Goal: Task Accomplishment & Management: Manage account settings

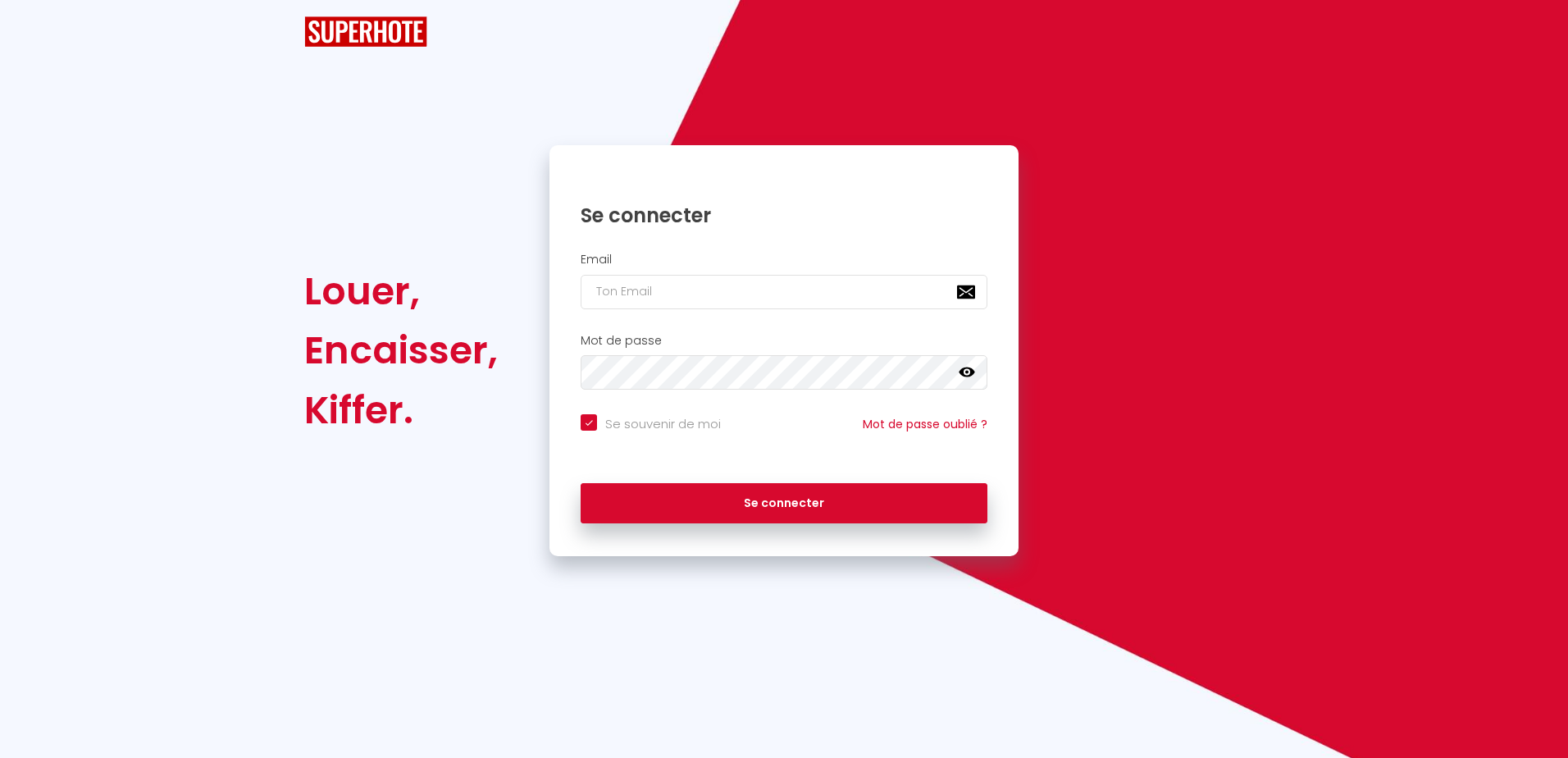
checkbox input "true"
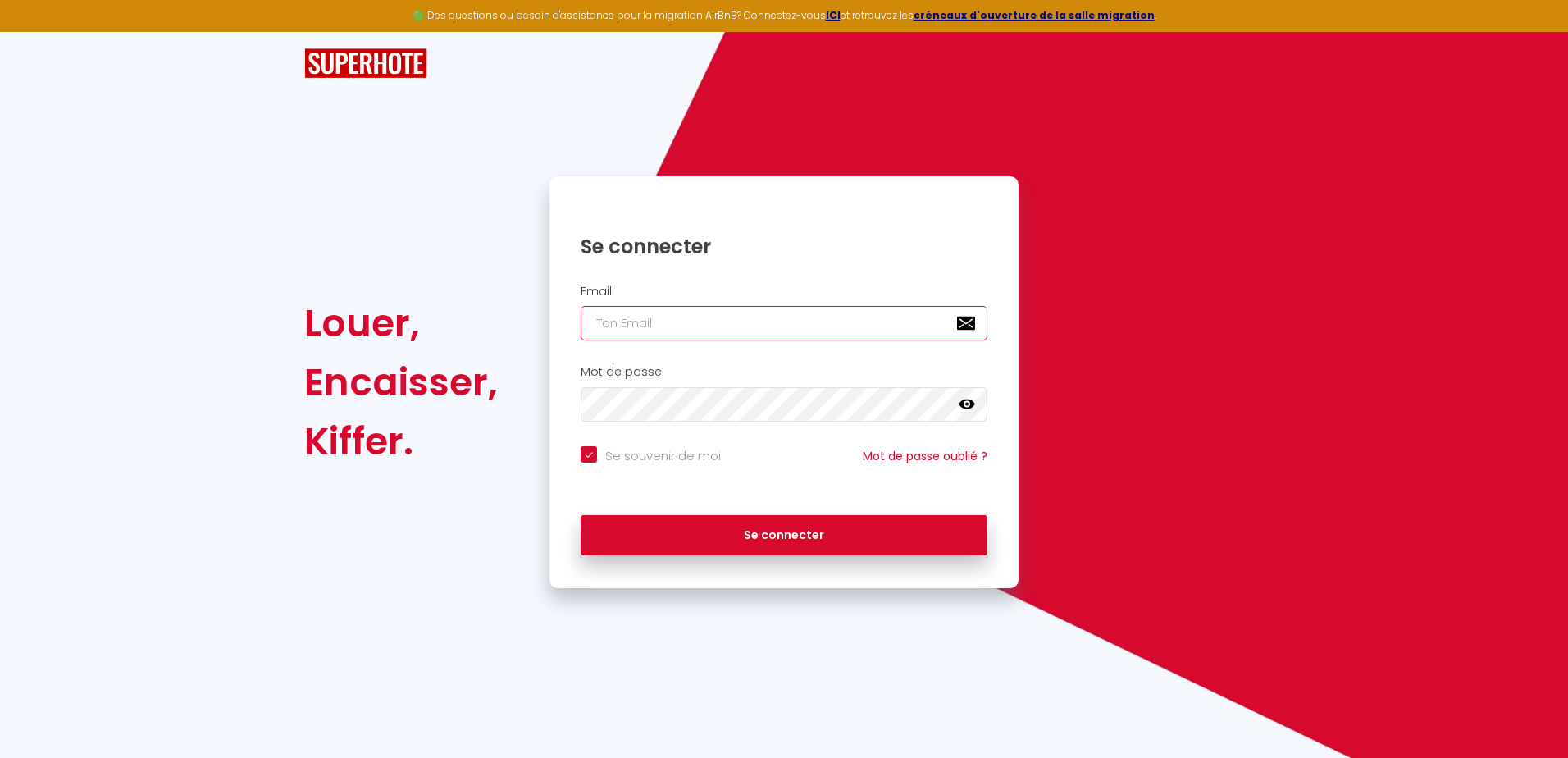
click at [693, 326] on input "email" at bounding box center [784, 323] width 407 height 35
type input "[EMAIL_ADDRESS][DOMAIN_NAME]"
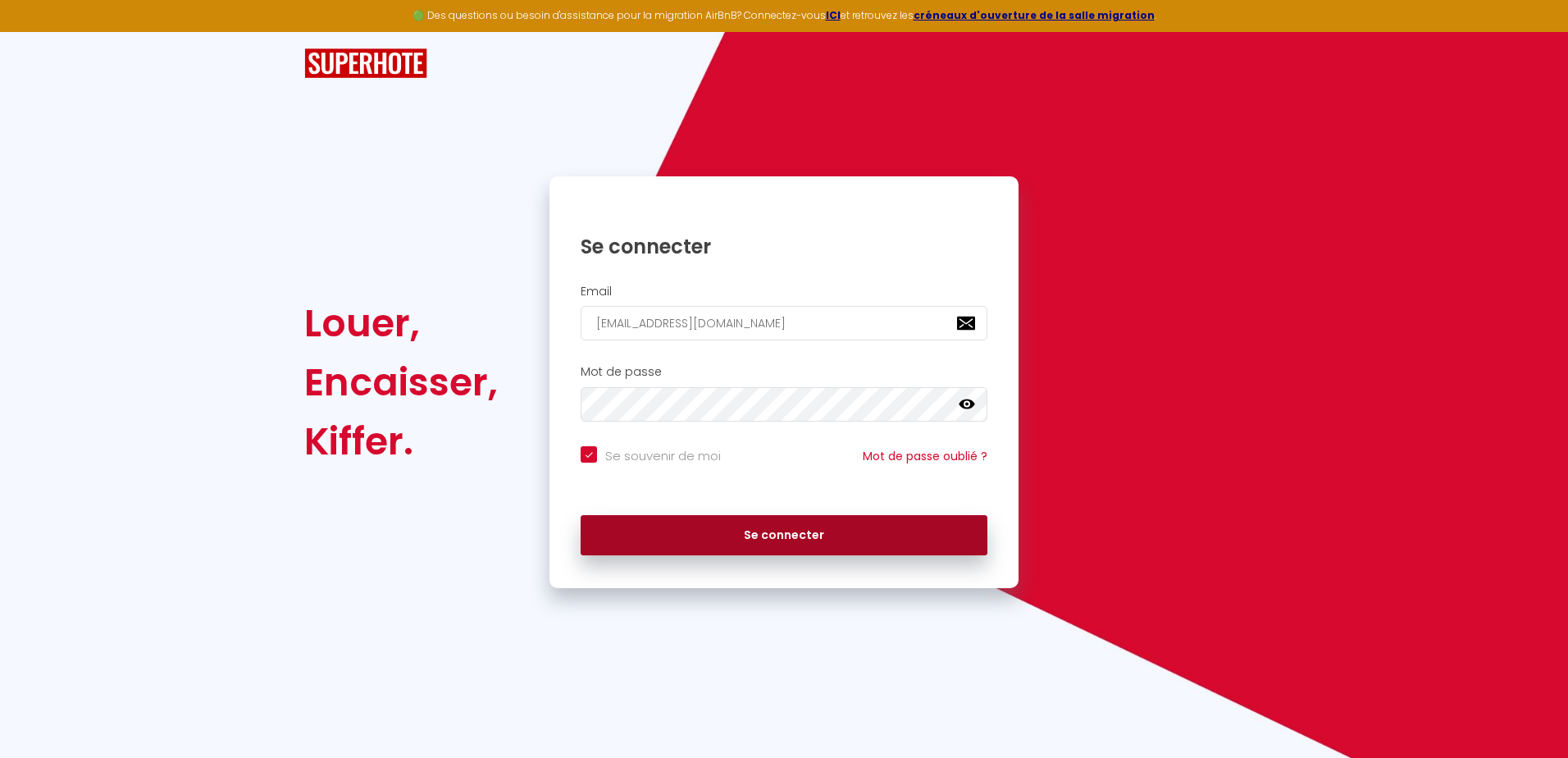
click at [800, 533] on button "Se connecter" at bounding box center [784, 536] width 407 height 41
checkbox input "true"
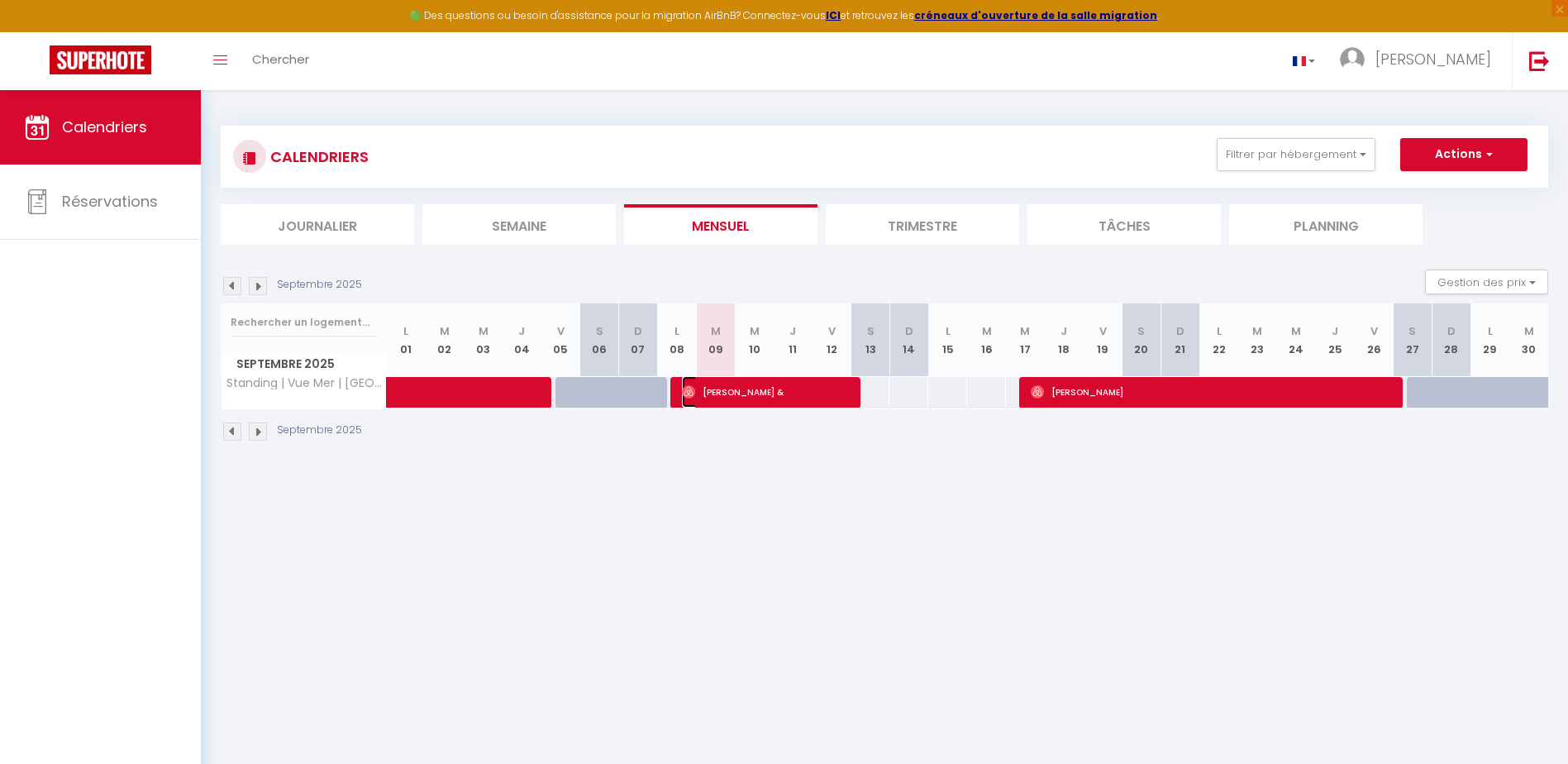
click at [782, 388] on span "[PERSON_NAME] &" at bounding box center [766, 392] width 169 height 32
select select "OK"
select select "0"
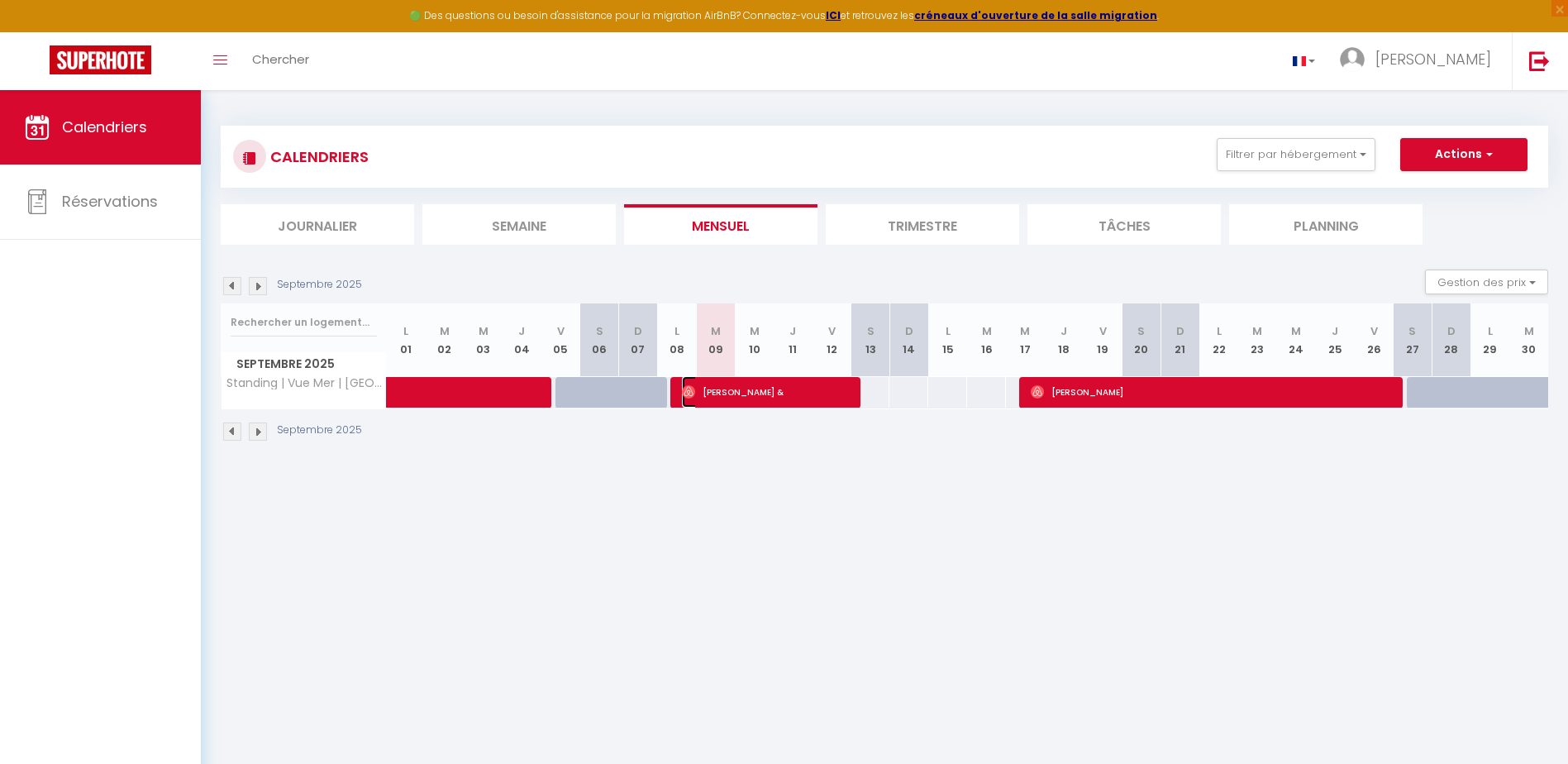
select select "1"
select select
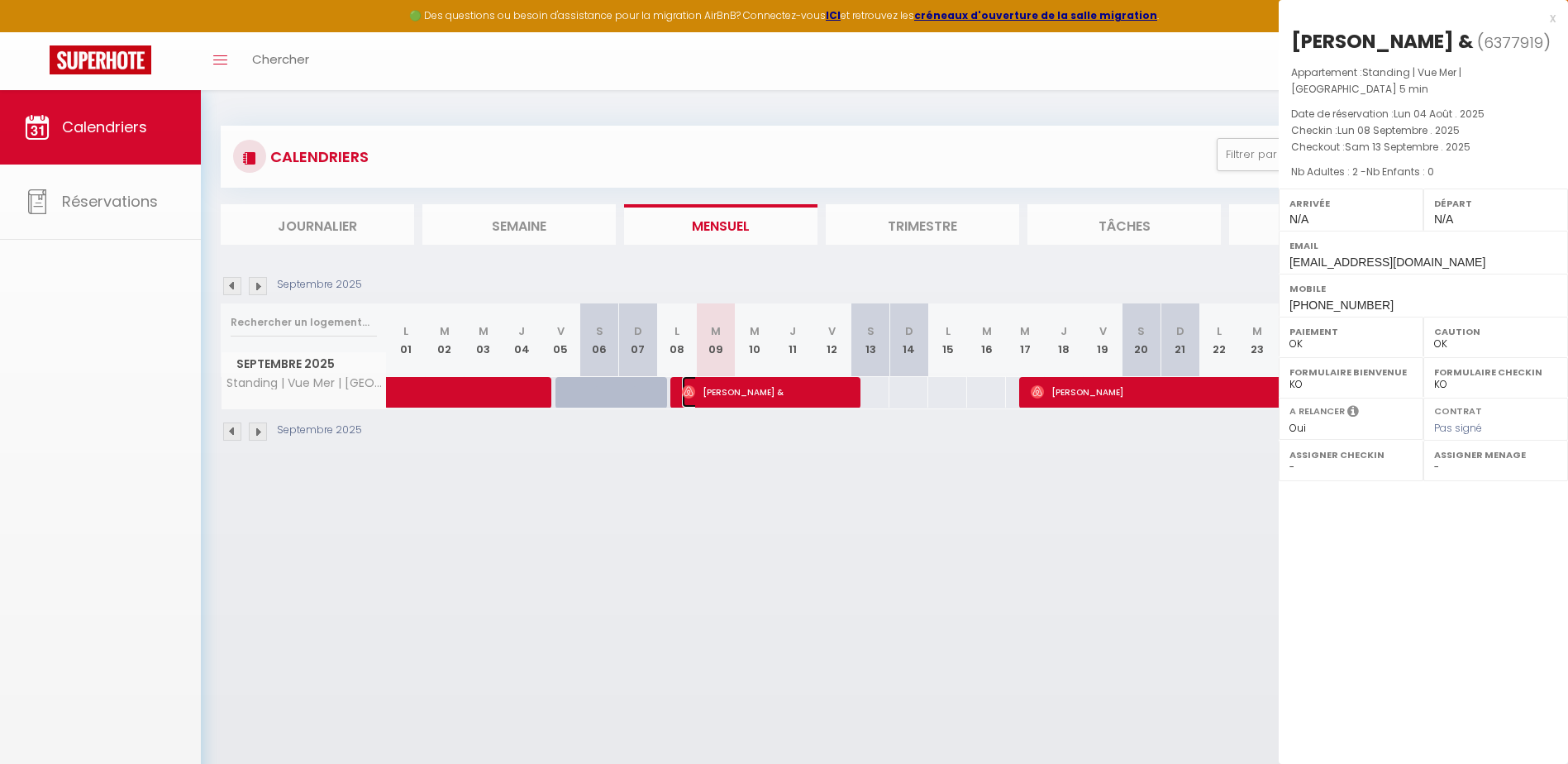
select select "43225"
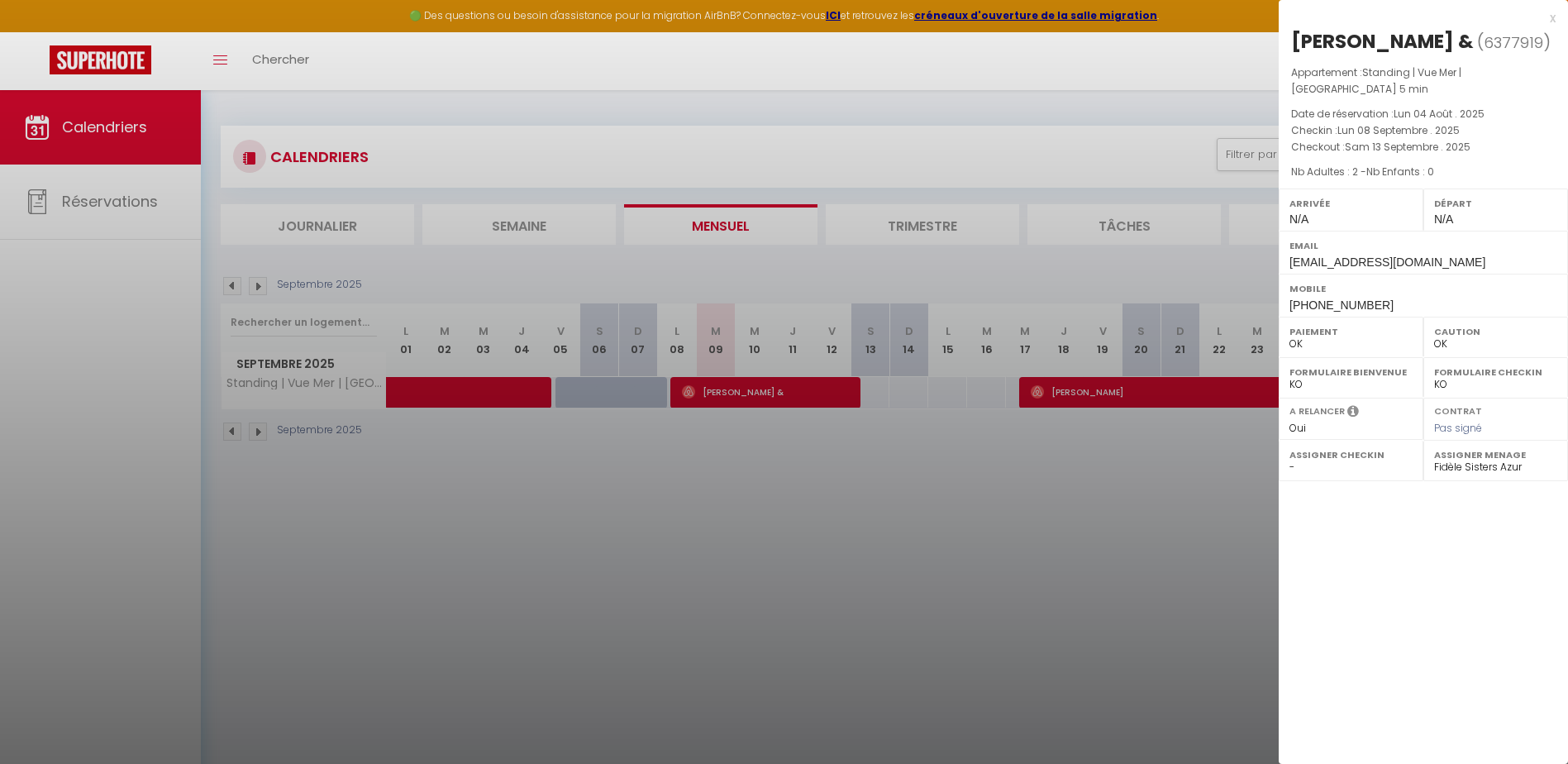
click at [1119, 391] on div at bounding box center [784, 382] width 1568 height 764
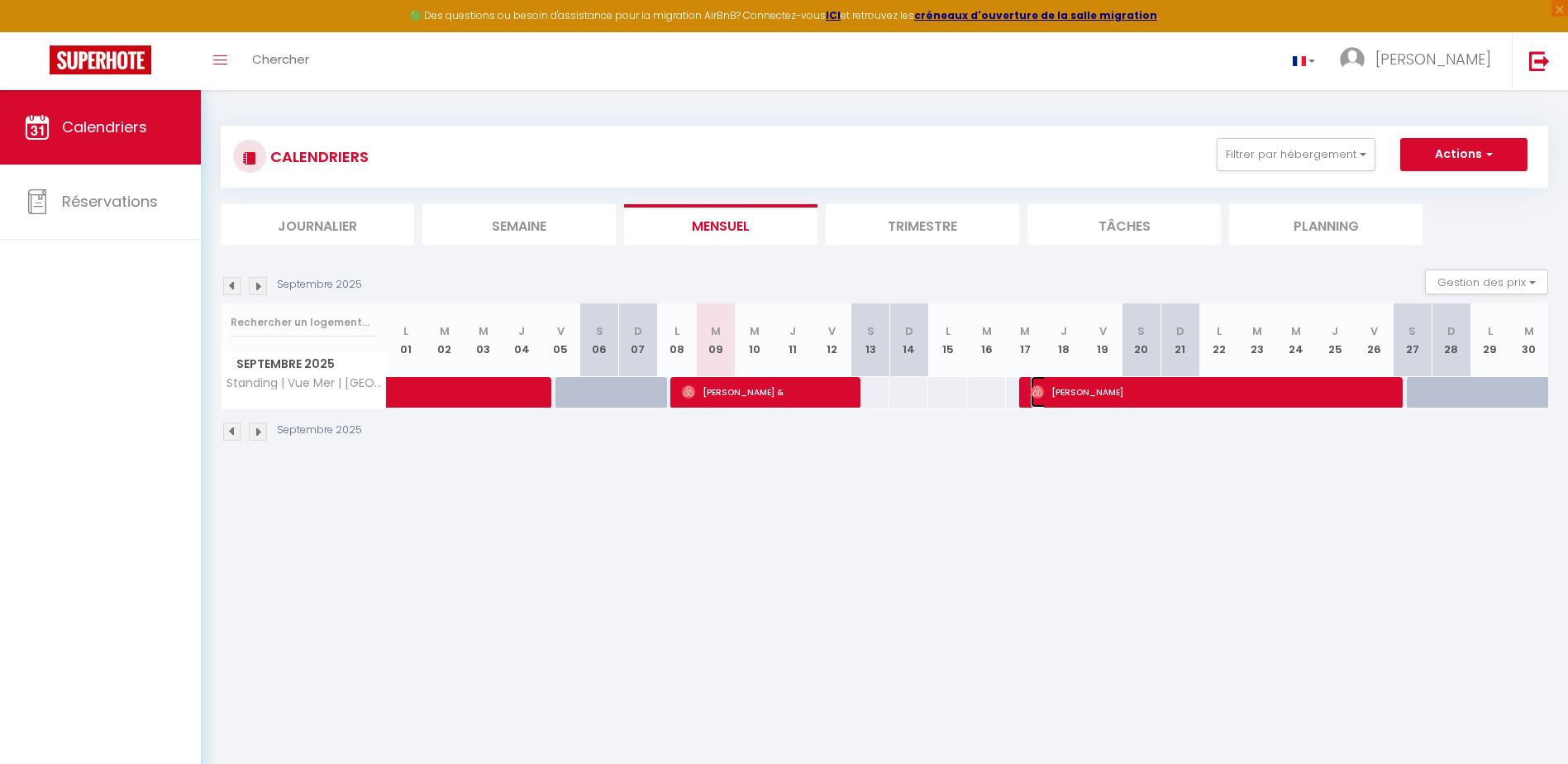
click at [1121, 389] on span "[PERSON_NAME]" at bounding box center [1212, 392] width 363 height 32
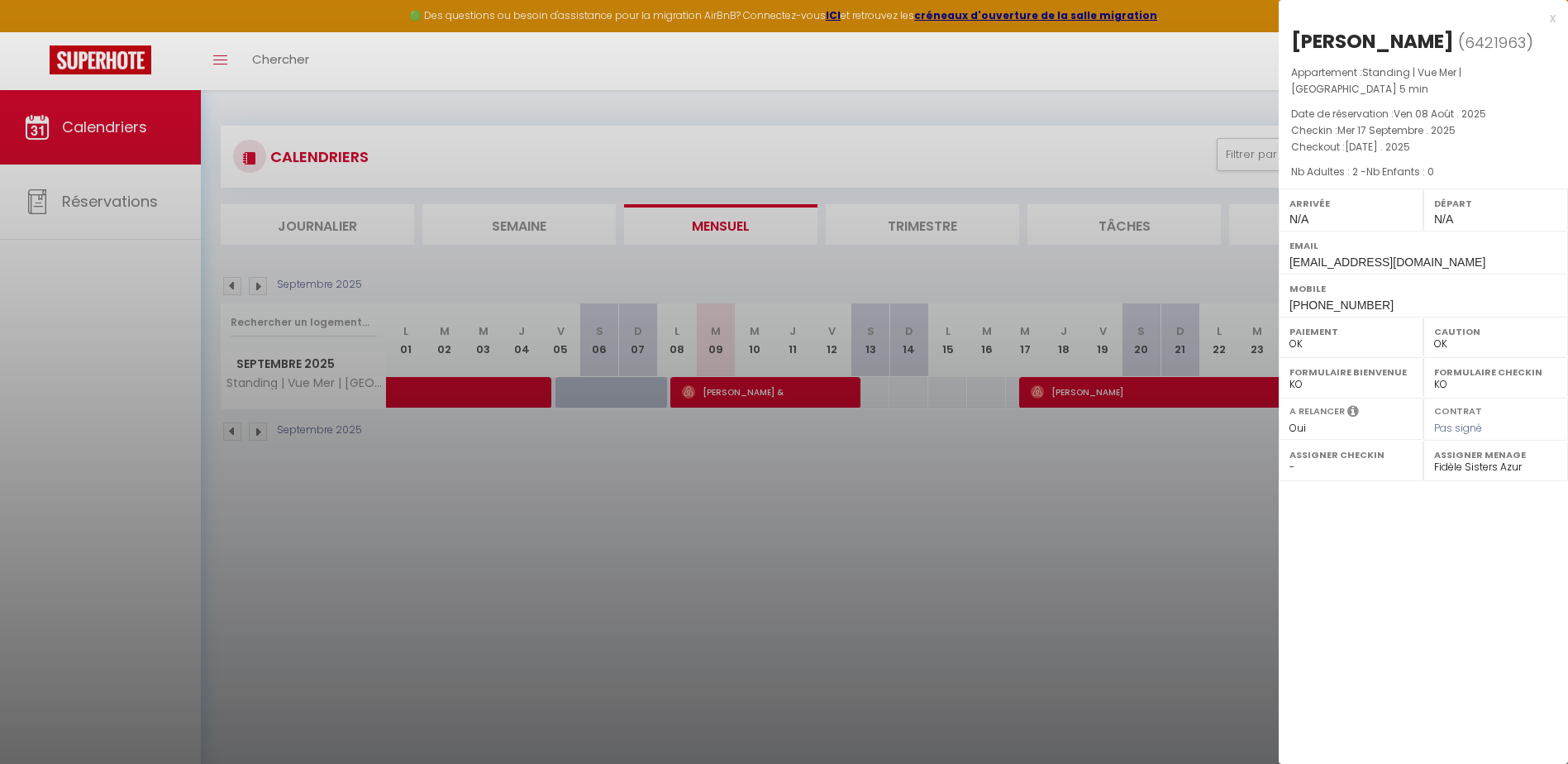
click at [1038, 469] on div at bounding box center [784, 382] width 1568 height 764
